Goal: Information Seeking & Learning: Check status

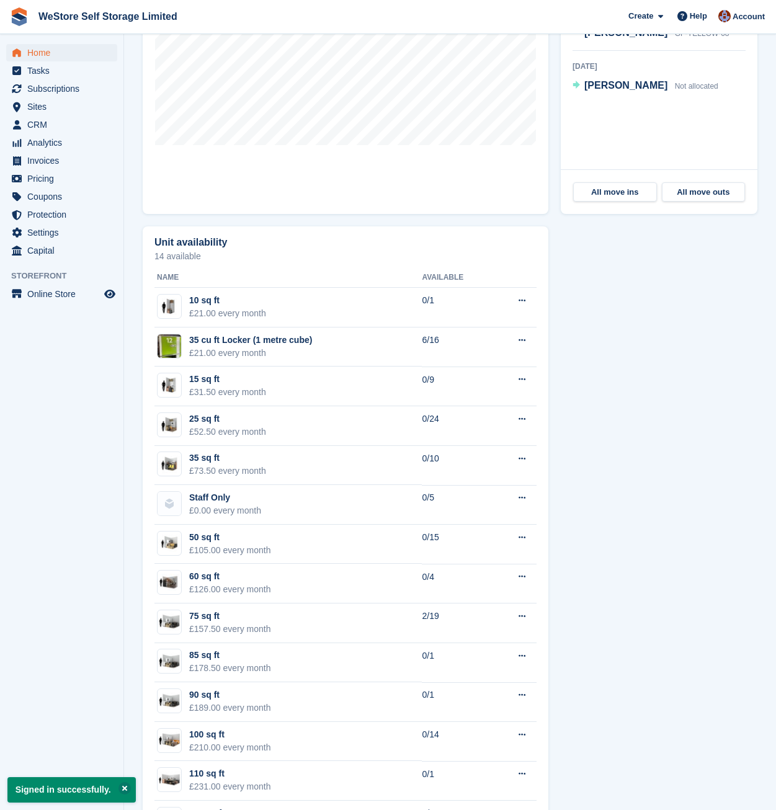
scroll to position [558, 0]
click at [257, 625] on div "£157.50 every month" at bounding box center [230, 628] width 82 height 13
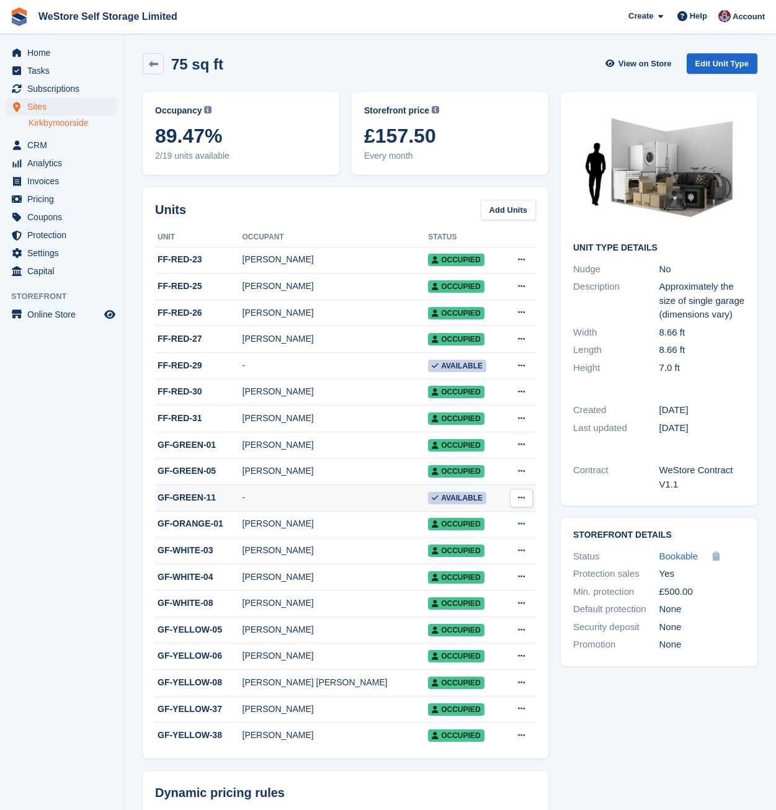
click at [236, 504] on div "GF-GREEN-11" at bounding box center [198, 497] width 87 height 13
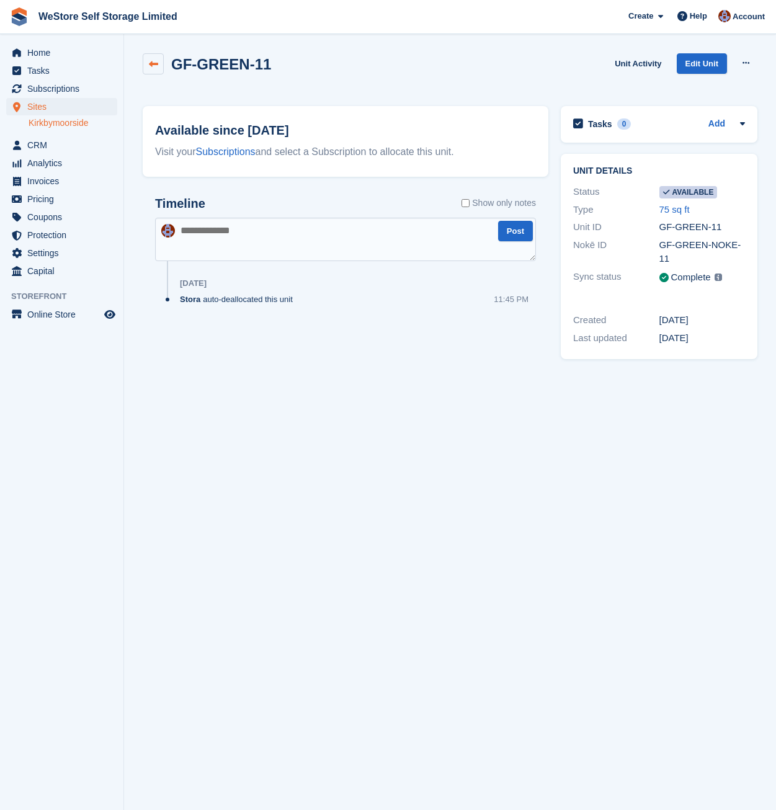
click at [150, 62] on icon at bounding box center [153, 64] width 9 height 9
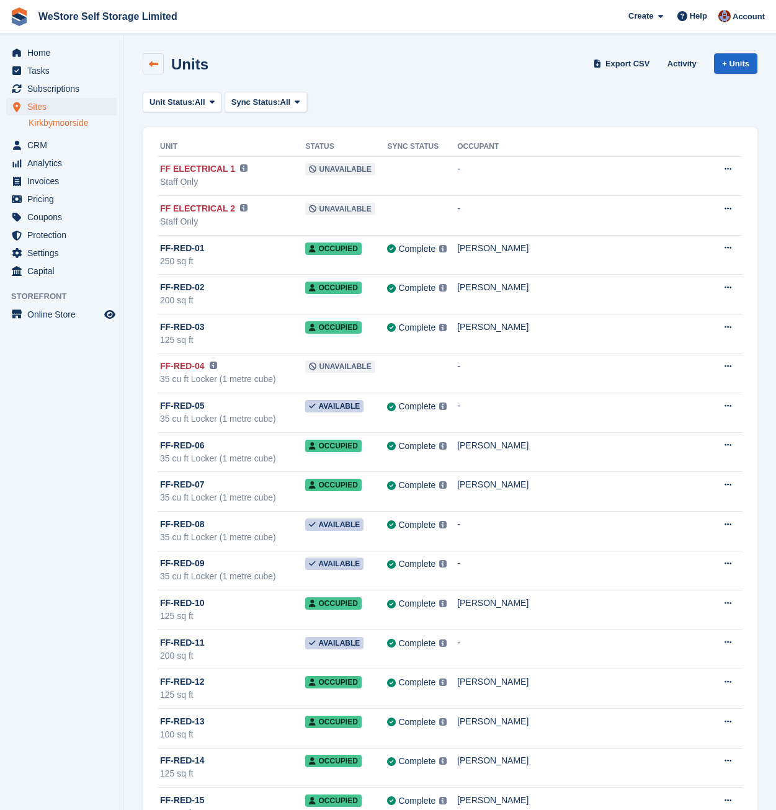
click at [159, 65] on link at bounding box center [153, 63] width 21 height 21
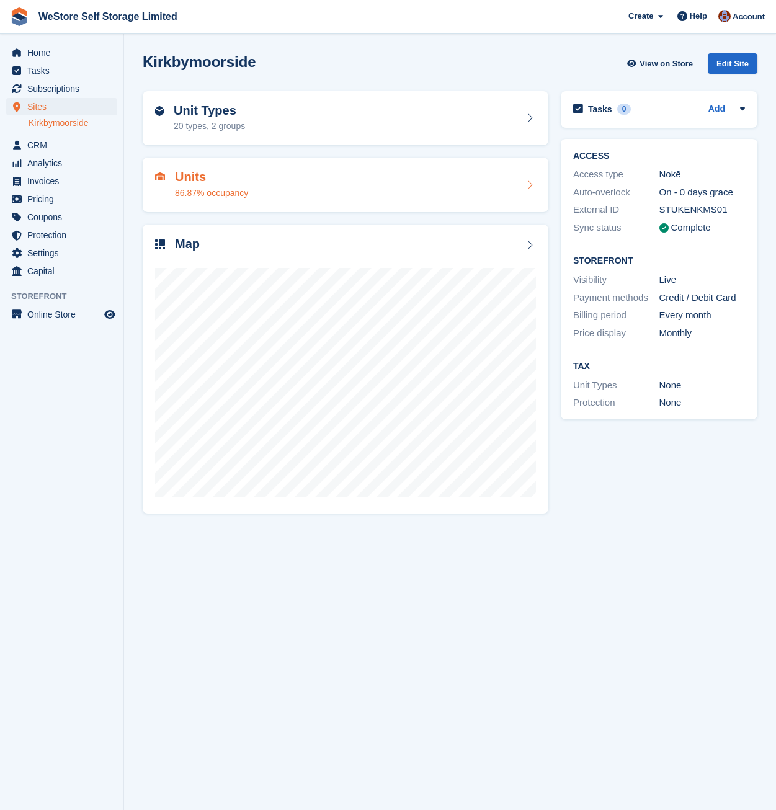
click at [264, 198] on div "Units 86.87% occupancy" at bounding box center [345, 185] width 381 height 30
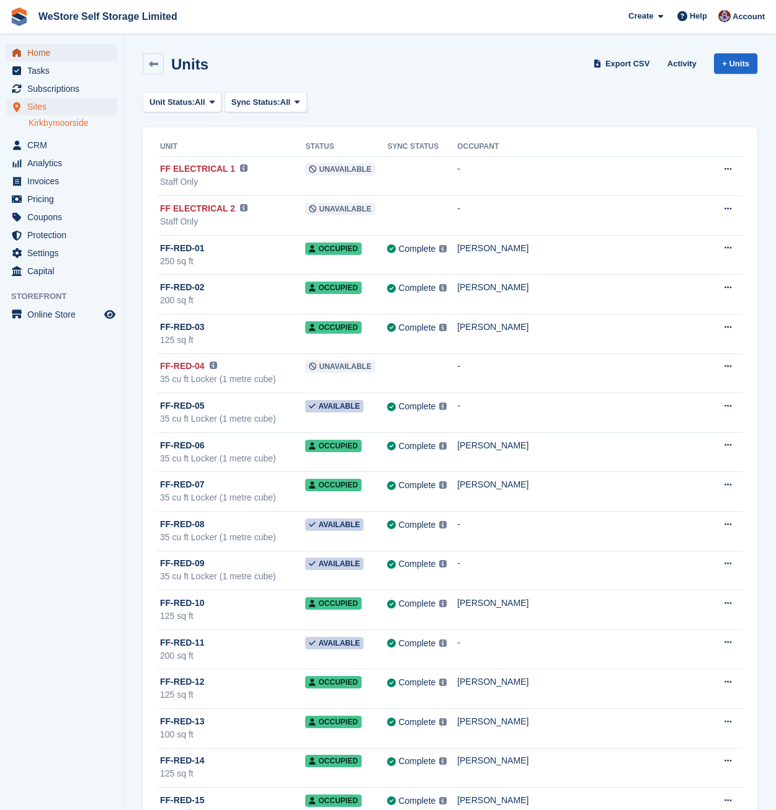
click at [47, 50] on span "Home" at bounding box center [64, 52] width 74 height 17
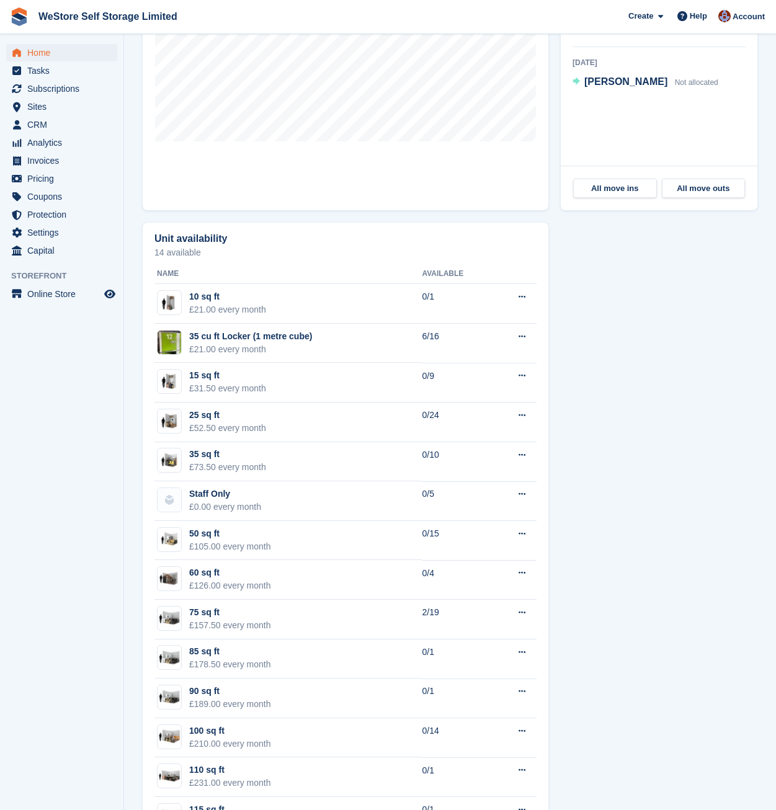
scroll to position [683, 0]
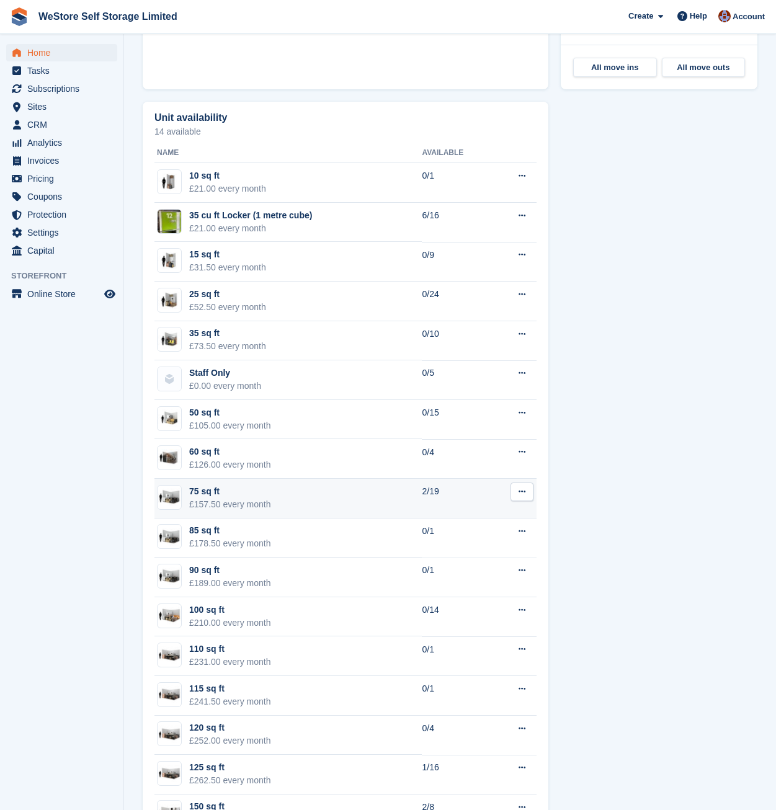
click at [279, 497] on td "75 sq ft £157.50 every month" at bounding box center [287, 499] width 267 height 40
